Goal: Communication & Community: Participate in discussion

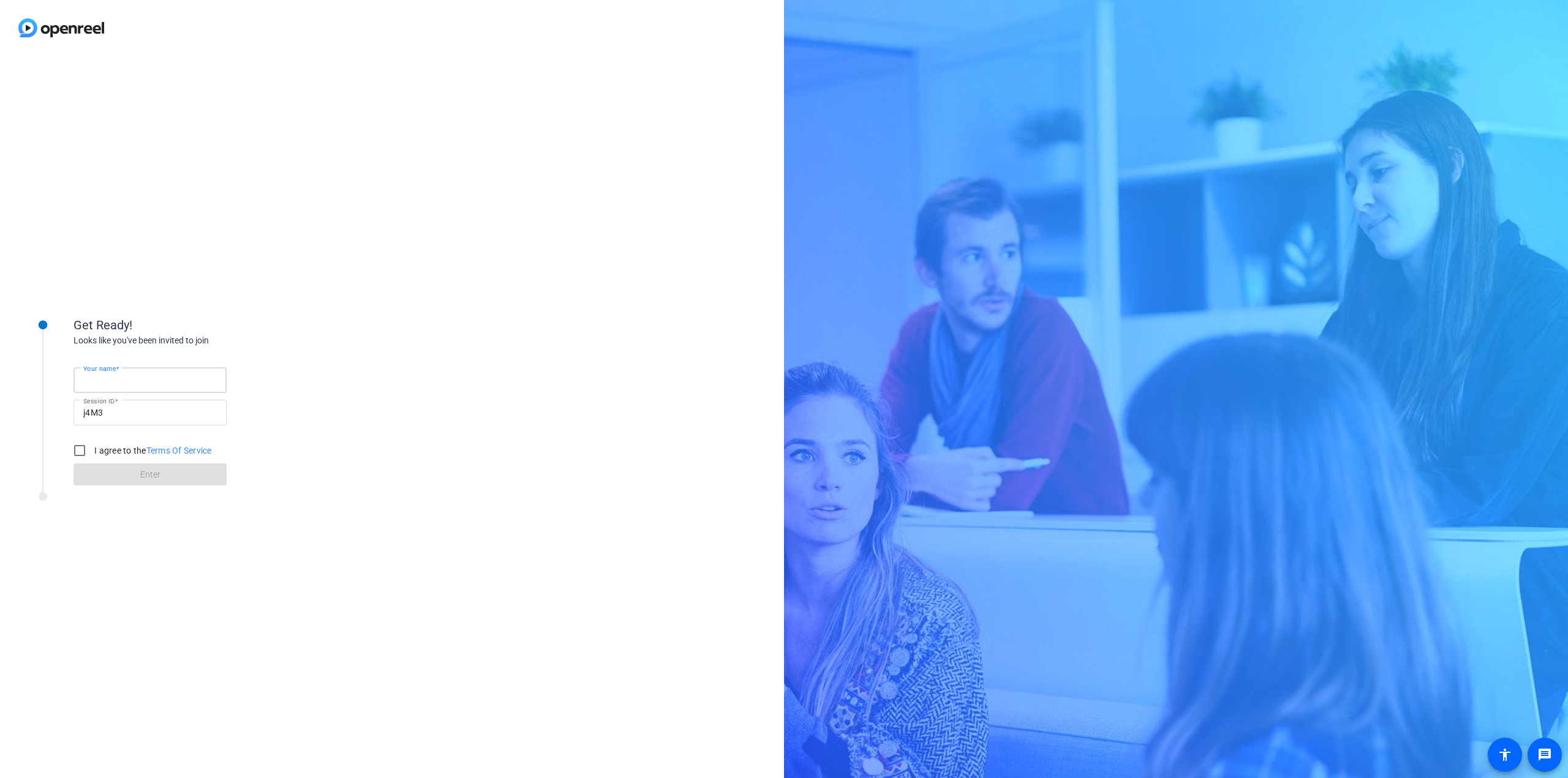
click at [133, 380] on input "Your name" at bounding box center [149, 379] width 133 height 14
type input "Artem"
click at [86, 450] on input "I agree to the Terms Of Service" at bounding box center [80, 450] width 24 height 24
checkbox input "true"
click at [100, 472] on span at bounding box center [150, 475] width 153 height 30
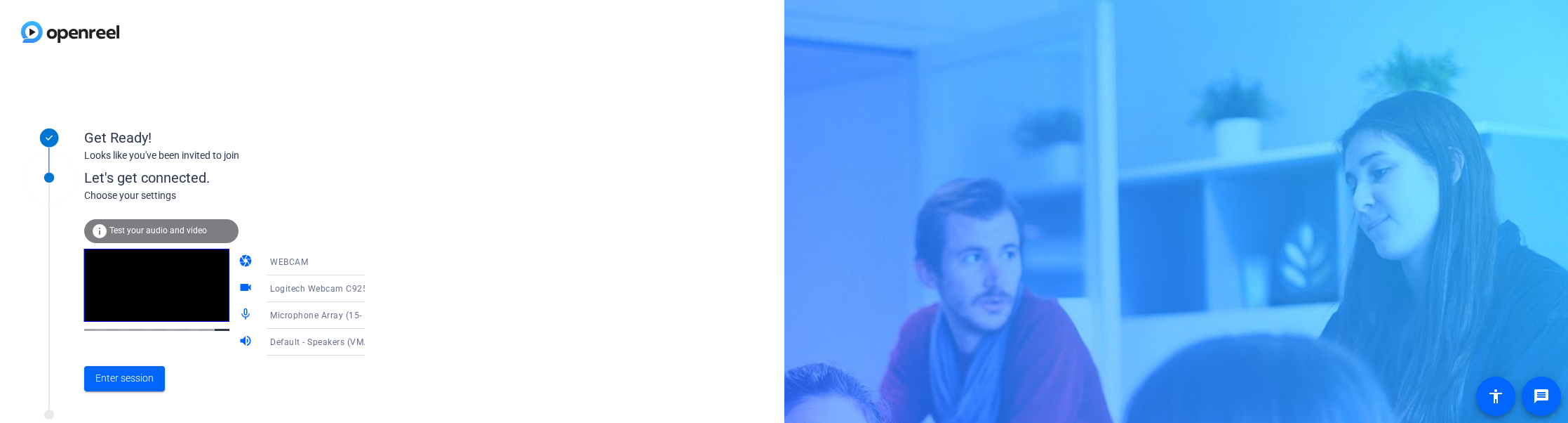
click at [329, 310] on div "Microphone Array (15- Headset Microphone (Plantronics Blackwire 5210 Series))" at bounding box center [322, 315] width 105 height 17
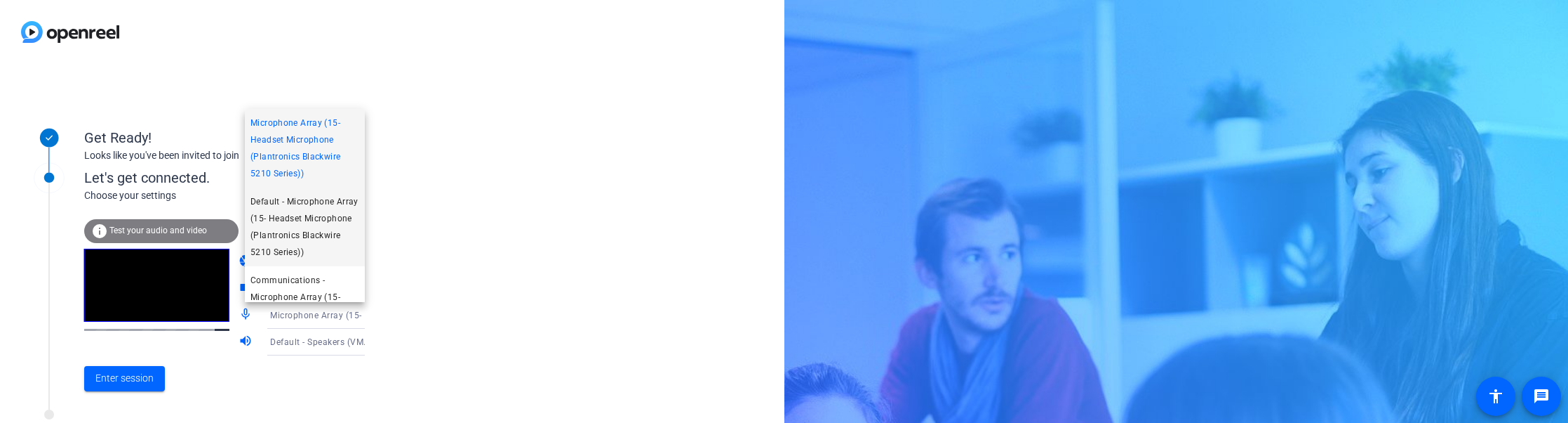
click at [322, 233] on span "Default - Microphone Array (15- Headset Microphone (Plantronics Blackwire 5210 …" at bounding box center [304, 226] width 109 height 67
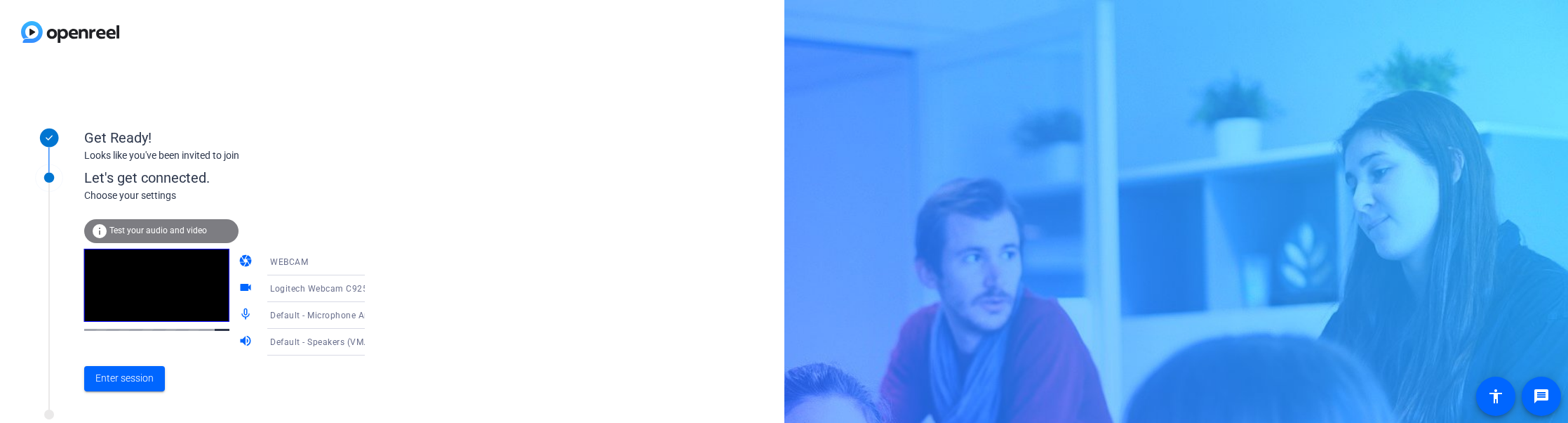
click at [320, 344] on span "Default - Speakers (VMware Virtual Audio (DevTap))" at bounding box center [376, 341] width 212 height 11
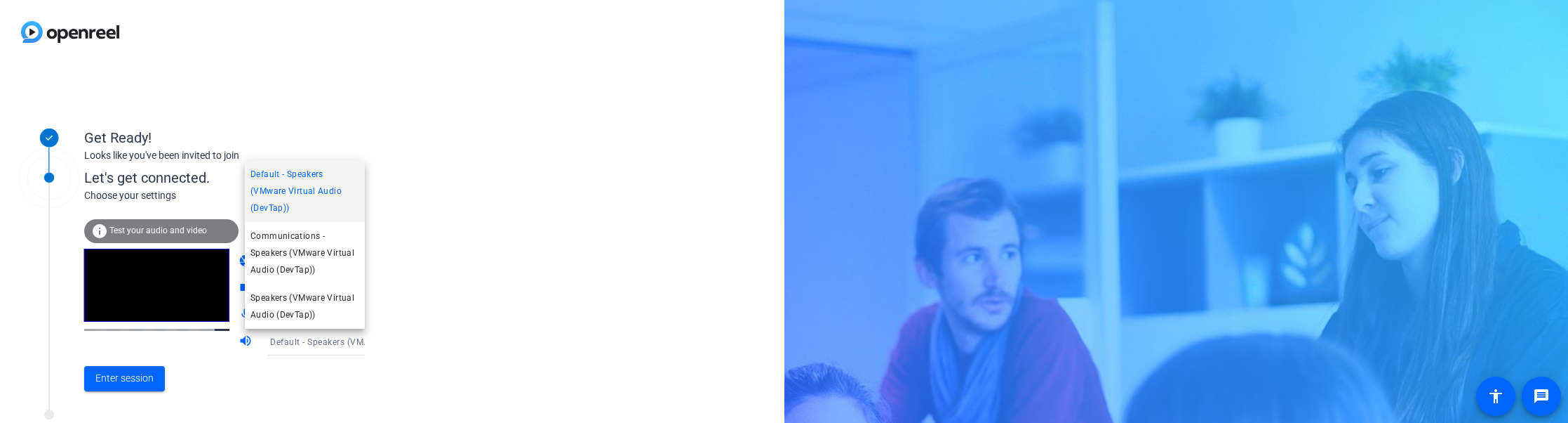
click at [187, 224] on div at bounding box center [784, 211] width 1568 height 423
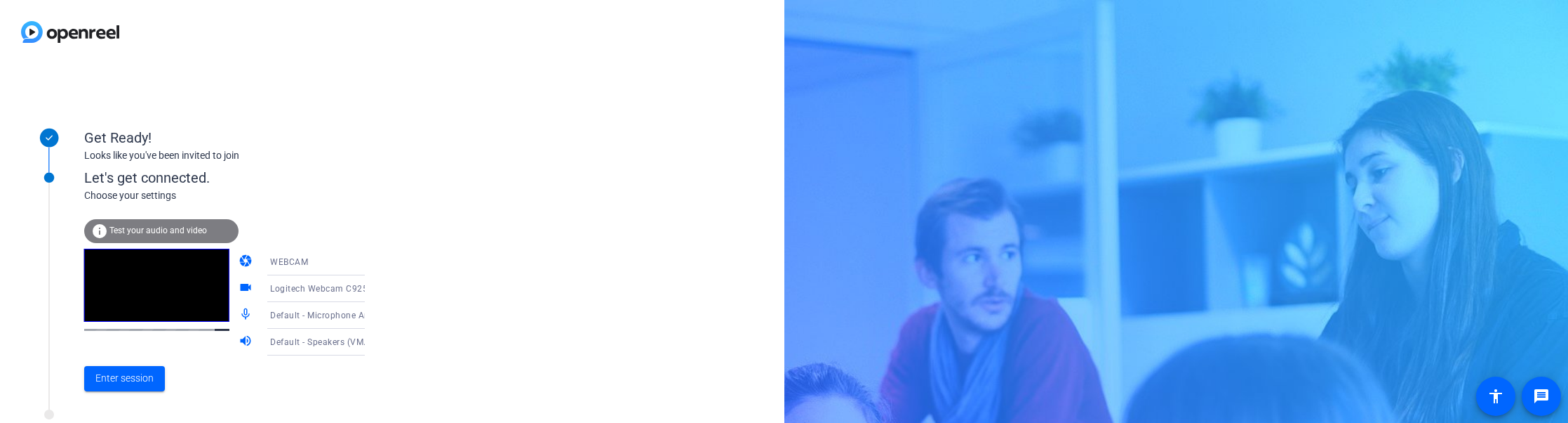
click at [179, 225] on span "Test your audio and video" at bounding box center [159, 229] width 98 height 10
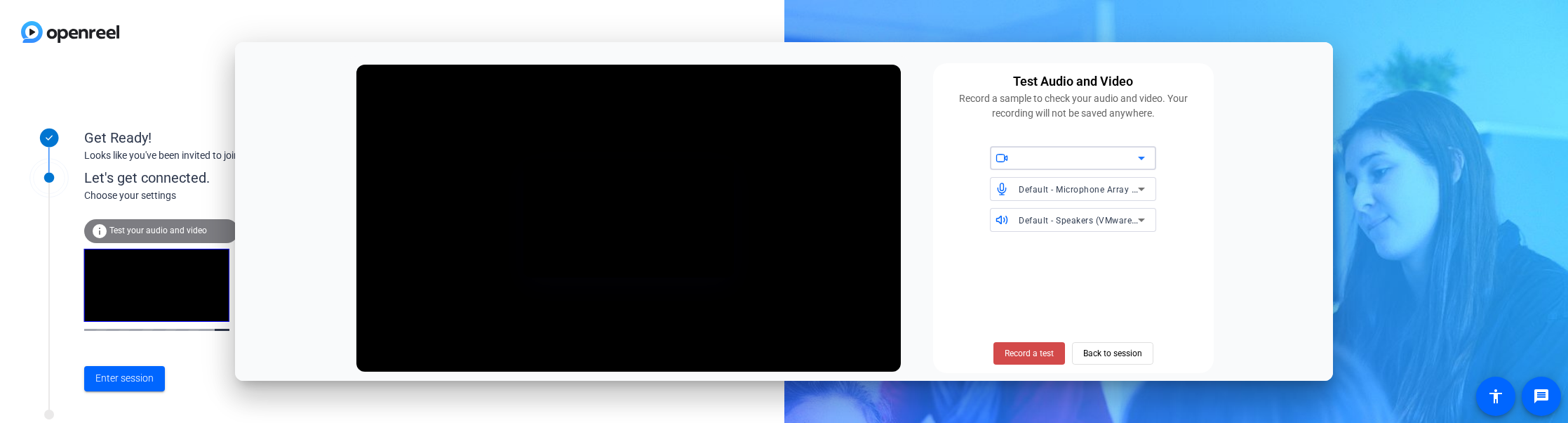
click at [1014, 353] on span "Record a test" at bounding box center [1029, 353] width 49 height 12
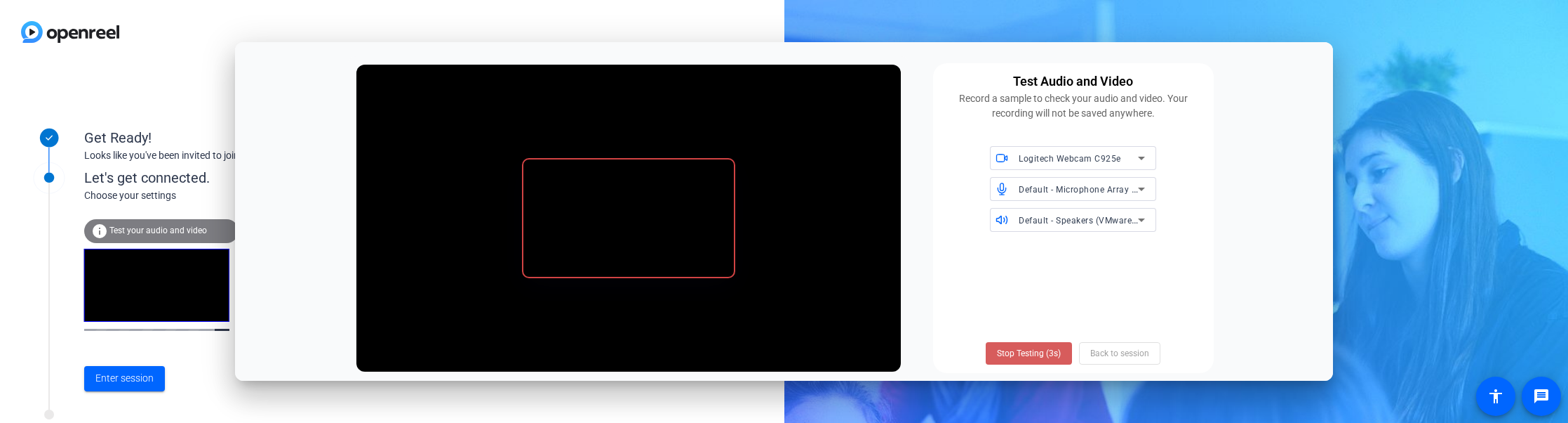
click at [1031, 359] on span at bounding box center [1028, 353] width 86 height 34
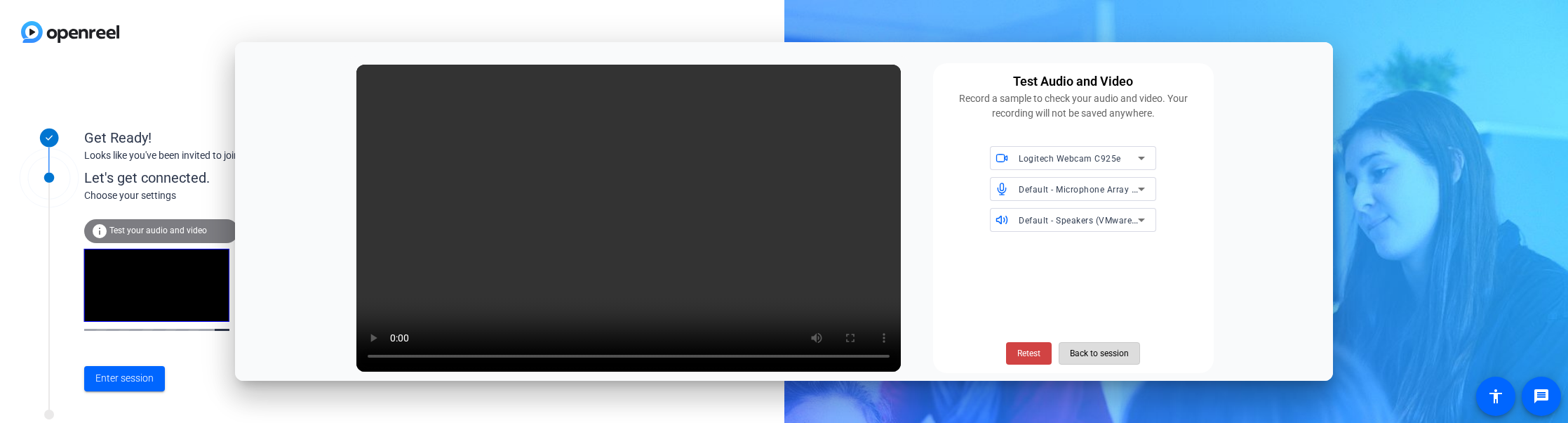
click at [1103, 357] on span "Back to session" at bounding box center [1100, 353] width 59 height 27
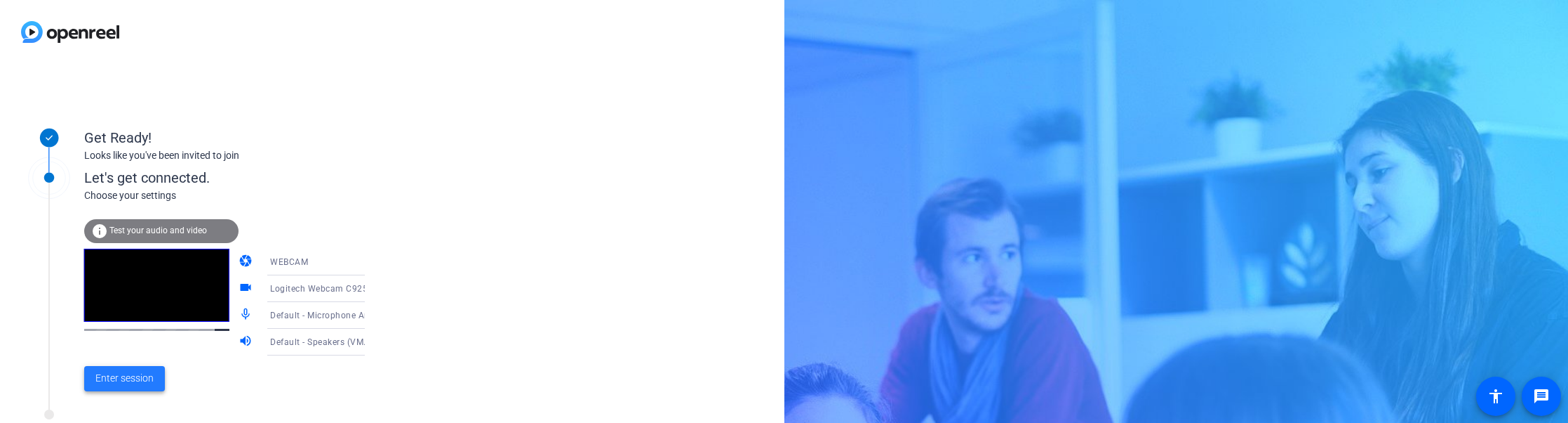
click at [132, 382] on span "Enter session" at bounding box center [124, 378] width 58 height 15
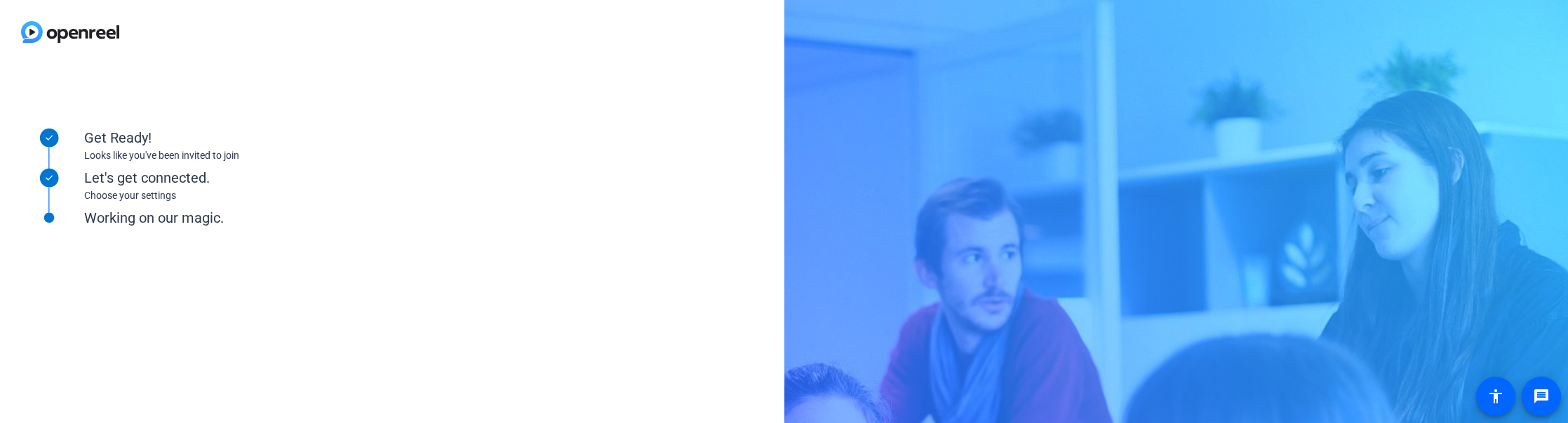
drag, startPoint x: 616, startPoint y: 316, endPoint x: 635, endPoint y: 335, distance: 26.9
click at [616, 316] on div "Get Ready! Looks like you've been invited to join Let's get connected. Choose y…" at bounding box center [392, 242] width 784 height 358
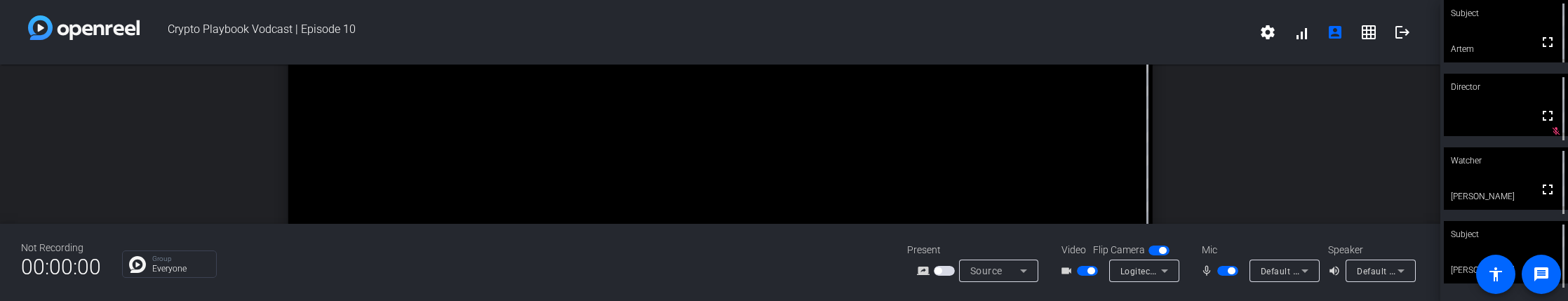
click at [282, 251] on div "Group Everyone" at bounding box center [504, 263] width 764 height 27
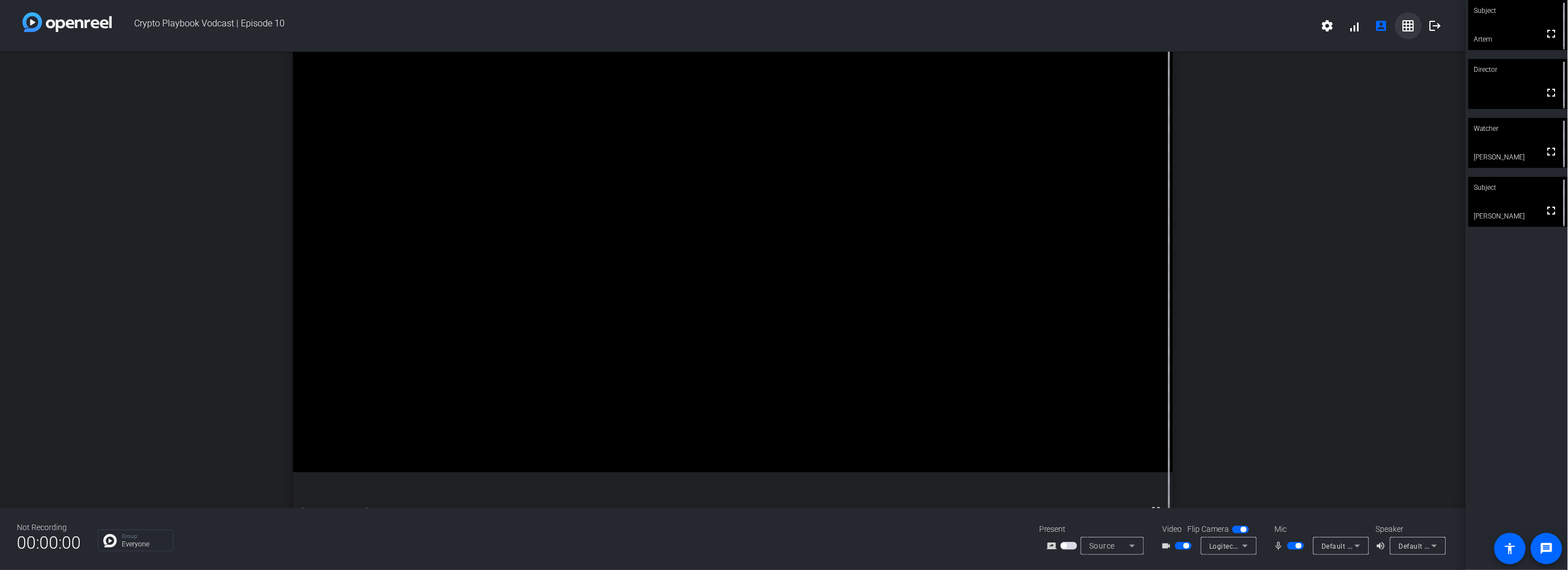
click at [1410, 24] on mat-icon "grid_on" at bounding box center [1408, 25] width 13 height 13
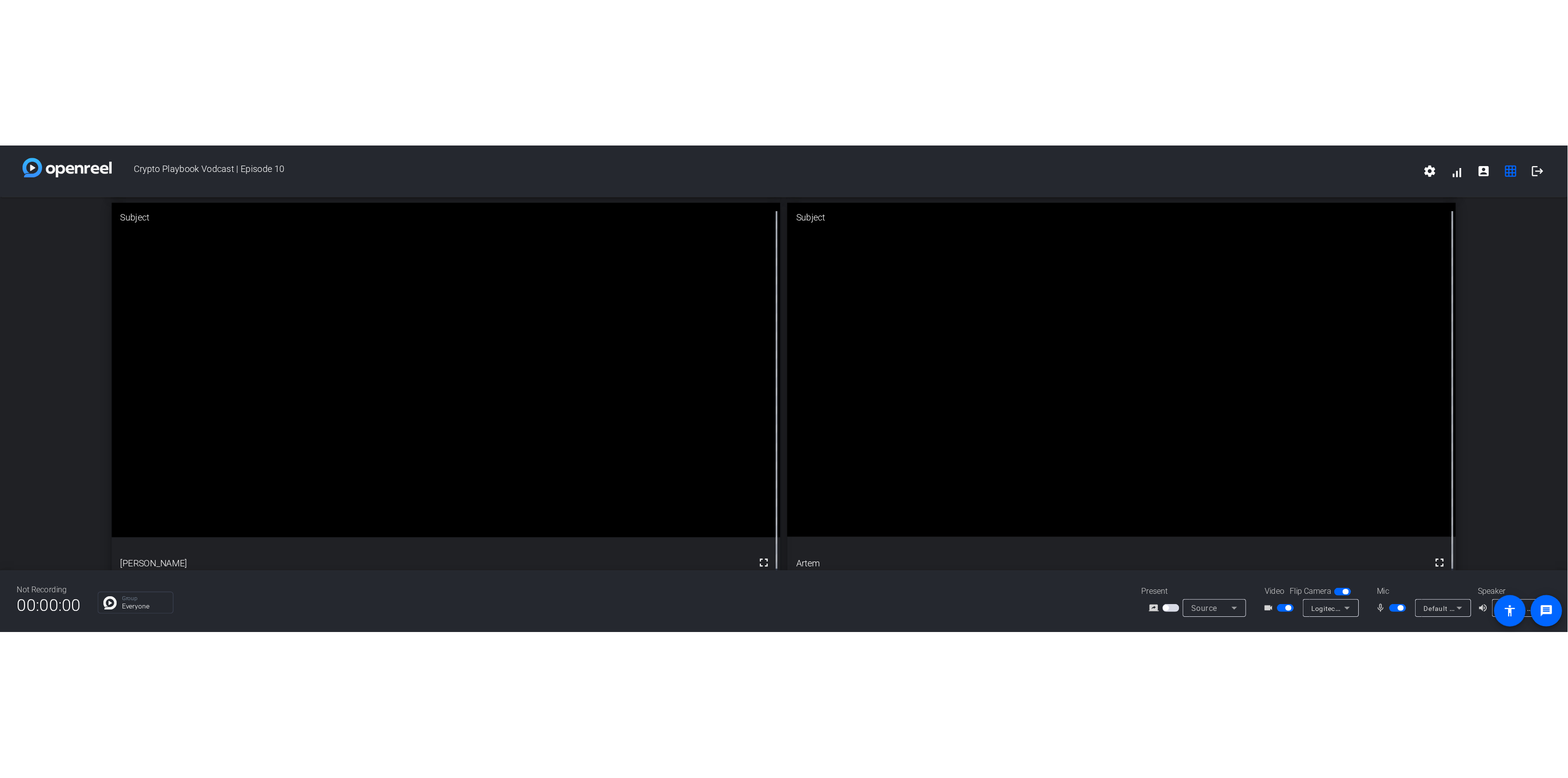
scroll to position [348, 0]
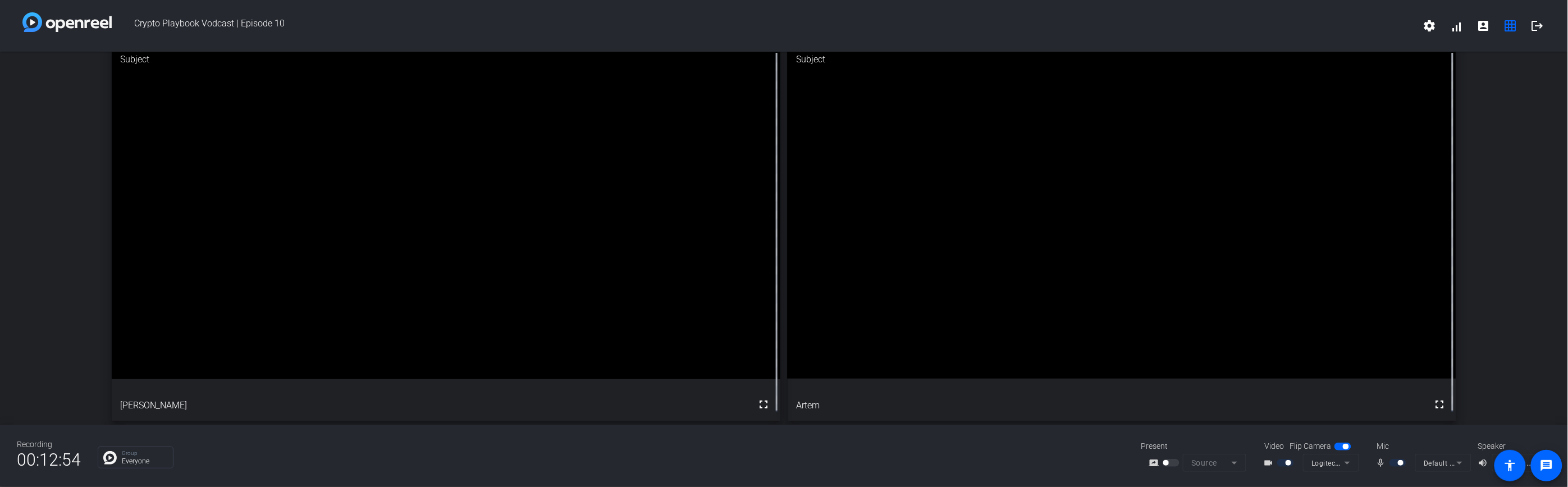
click at [61, 310] on div "Director No Video mic_none Watcher No Video [PERSON_NAME] mic_none Subject full…" at bounding box center [784, 40] width 1568 height 777
click at [75, 371] on div "Director No Video mic_none Watcher No Video [PERSON_NAME] mic_none Subject full…" at bounding box center [784, 40] width 1568 height 777
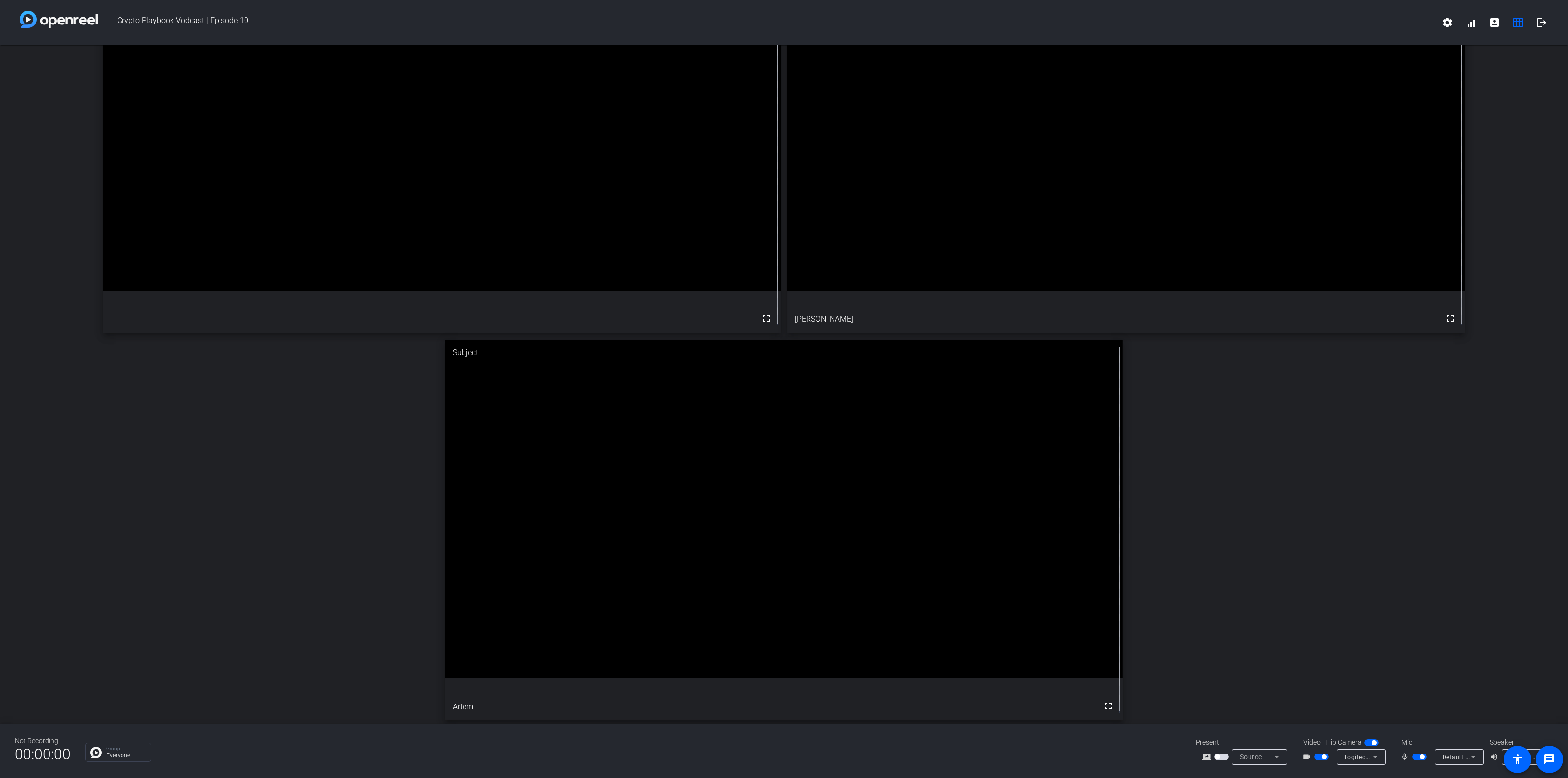
scroll to position [15, 0]
